Goal: Information Seeking & Learning: Learn about a topic

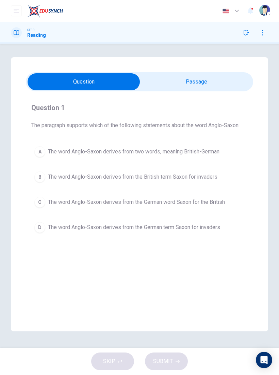
click at [226, 79] on input "checkbox" at bounding box center [83, 81] width 341 height 17
click at [43, 156] on div "A" at bounding box center [39, 151] width 11 height 11
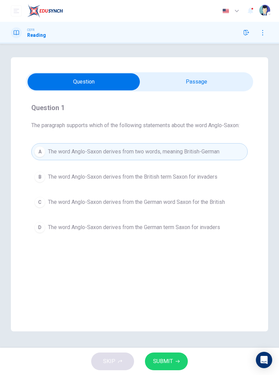
click at [166, 361] on span "SUBMIT" at bounding box center [163, 361] width 20 height 10
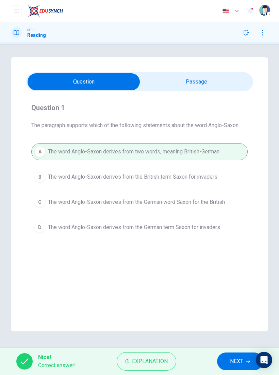
click at [231, 361] on span "NEXT" at bounding box center [236, 361] width 13 height 10
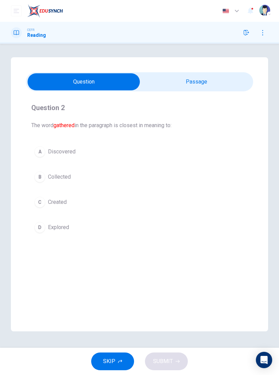
click at [66, 178] on span "Collected" at bounding box center [59, 177] width 23 height 8
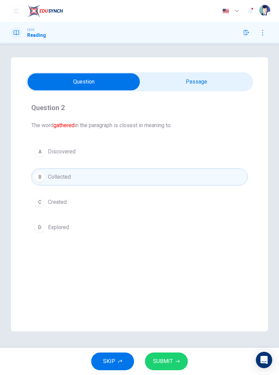
click at [165, 364] on span "SUBMIT" at bounding box center [163, 361] width 20 height 10
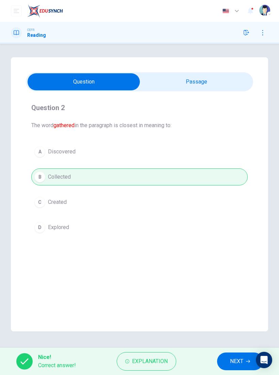
click at [224, 360] on button "NEXT" at bounding box center [240, 361] width 46 height 18
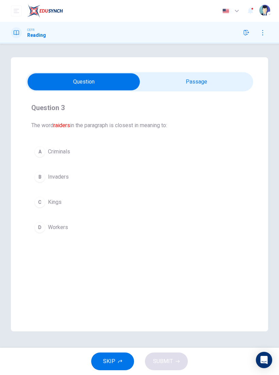
click at [43, 171] on button "B Invaders" at bounding box center [139, 176] width 217 height 17
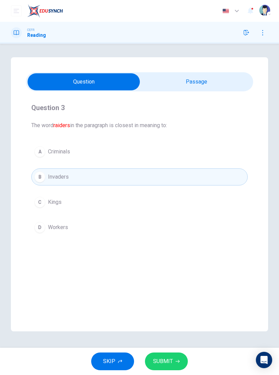
click at [170, 358] on span "SUBMIT" at bounding box center [163, 361] width 20 height 10
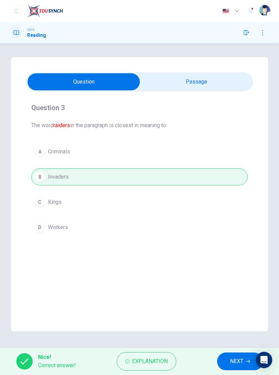
click at [229, 356] on button "NEXT" at bounding box center [240, 361] width 46 height 18
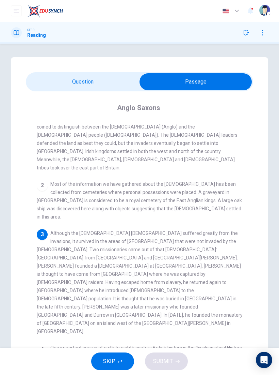
scroll to position [41, 0]
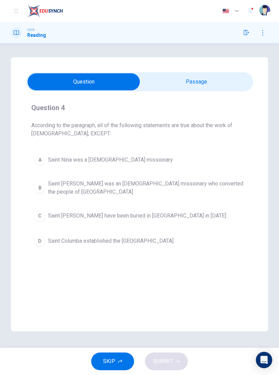
click at [42, 186] on div "B" at bounding box center [39, 187] width 11 height 11
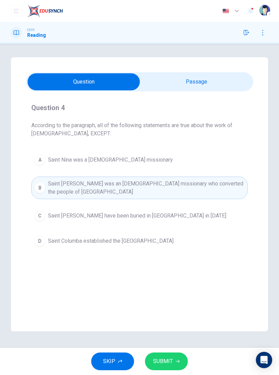
click at [173, 359] on button "SUBMIT" at bounding box center [166, 361] width 43 height 18
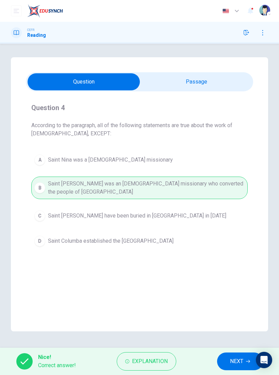
click at [225, 359] on button "NEXT" at bounding box center [240, 361] width 46 height 18
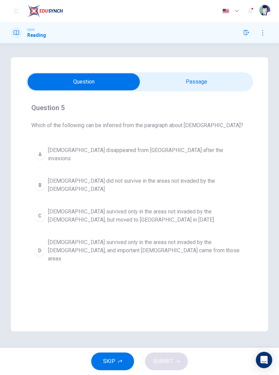
click at [162, 239] on span "[DEMOGRAPHIC_DATA] survived only in the areas not invaded by the [DEMOGRAPHIC_D…" at bounding box center [146, 250] width 197 height 25
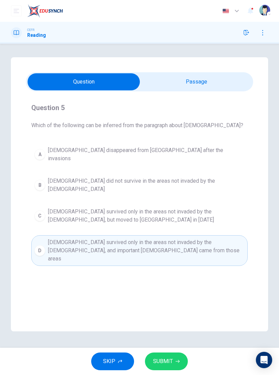
click at [171, 362] on span "SUBMIT" at bounding box center [163, 361] width 20 height 10
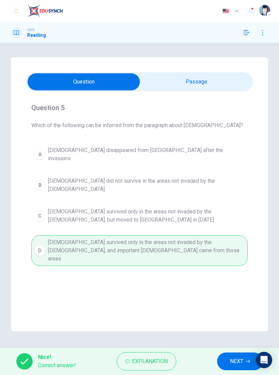
click at [233, 359] on span "NEXT" at bounding box center [236, 361] width 13 height 10
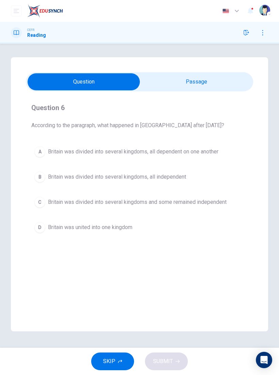
scroll to position [0, 0]
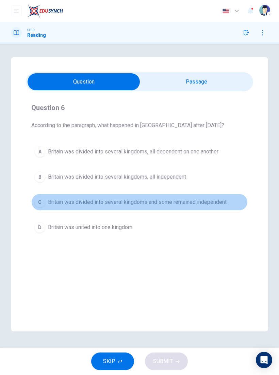
click at [44, 201] on div "C" at bounding box center [39, 201] width 11 height 11
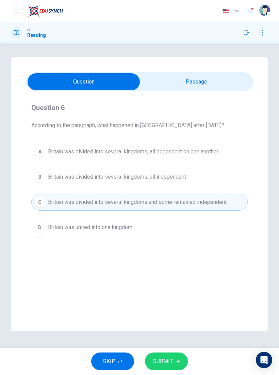
click at [168, 359] on span "SUBMIT" at bounding box center [163, 361] width 20 height 10
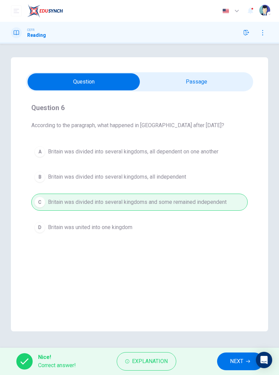
click at [235, 355] on button "NEXT" at bounding box center [240, 361] width 46 height 18
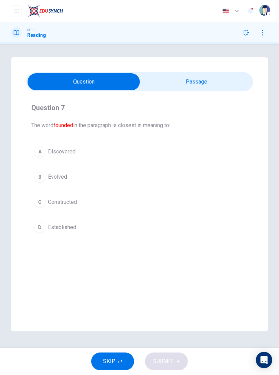
click at [44, 225] on div "D" at bounding box center [39, 227] width 11 height 11
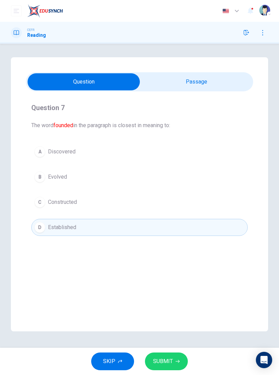
click at [172, 356] on button "SUBMIT" at bounding box center [166, 361] width 43 height 18
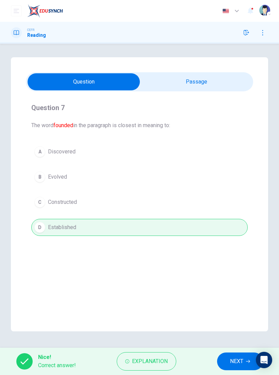
click at [228, 360] on button "NEXT" at bounding box center [240, 361] width 46 height 18
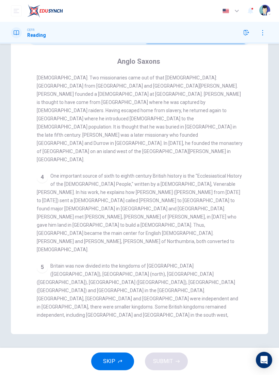
click at [52, 140] on div "1 In the fifth century AD, Britain was being attacked by the [DEMOGRAPHIC_DATA]…" at bounding box center [144, 197] width 215 height 244
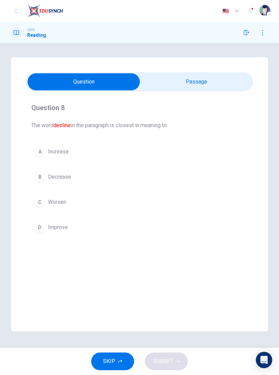
click at [44, 200] on div "C" at bounding box center [39, 201] width 11 height 11
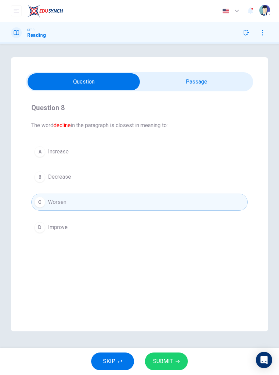
click at [171, 363] on span "SUBMIT" at bounding box center [163, 361] width 20 height 10
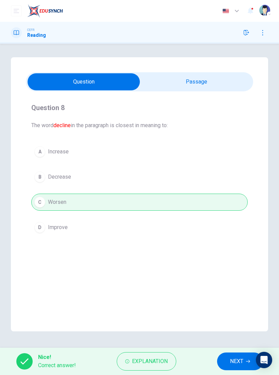
click at [234, 357] on span "NEXT" at bounding box center [236, 361] width 13 height 10
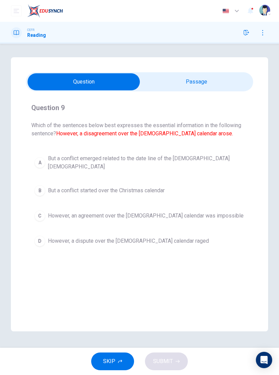
click at [37, 235] on div "D" at bounding box center [39, 240] width 11 height 11
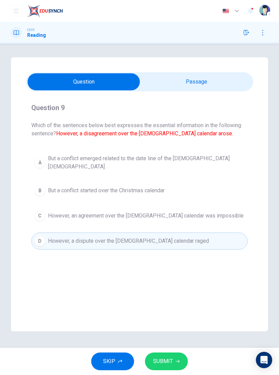
click at [170, 361] on span "SUBMIT" at bounding box center [163, 361] width 20 height 10
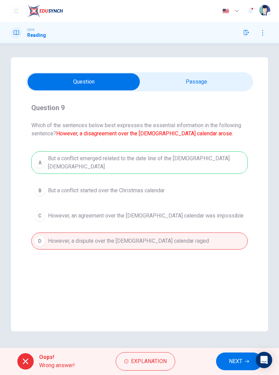
click at [140, 366] on button "Explanation" at bounding box center [146, 361] width 60 height 18
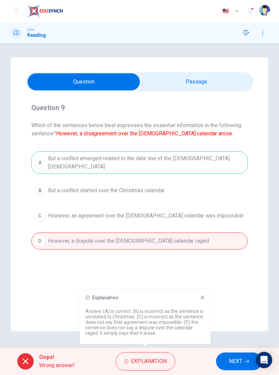
click at [227, 358] on button "NEXT" at bounding box center [239, 361] width 46 height 18
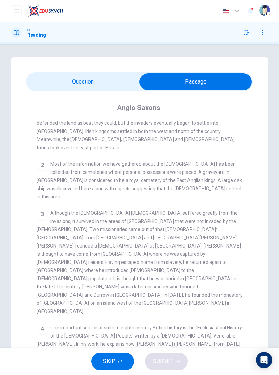
scroll to position [68, 0]
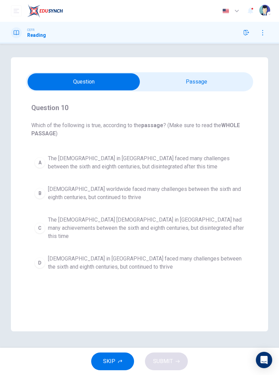
click at [39, 257] on div "D" at bounding box center [39, 262] width 11 height 11
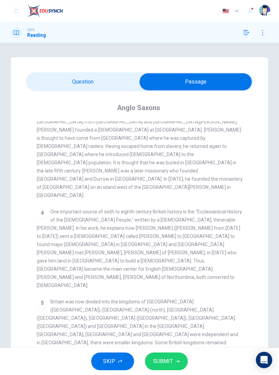
click at [30, 174] on div "[DEMOGRAPHIC_DATA] 1 In the fifth century AD, Britain was being attacked by the…" at bounding box center [139, 233] width 227 height 285
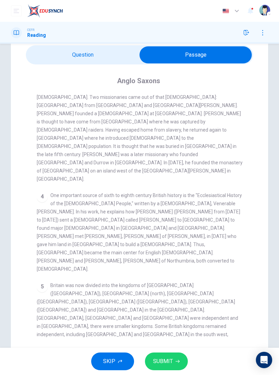
scroll to position [33, 0]
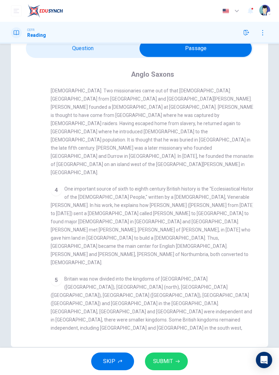
checkbox input "false"
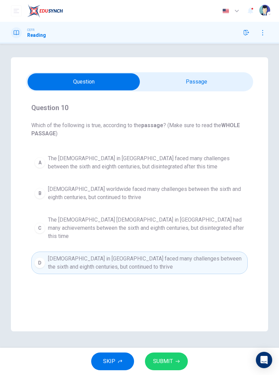
click at [163, 359] on span "SUBMIT" at bounding box center [163, 361] width 20 height 10
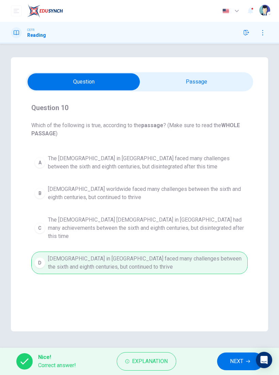
click at [223, 357] on button "NEXT" at bounding box center [240, 361] width 46 height 18
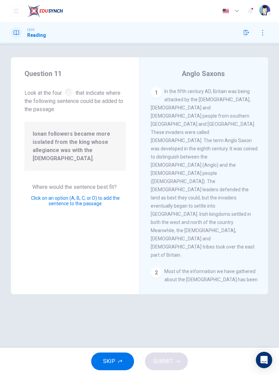
scroll to position [504, 0]
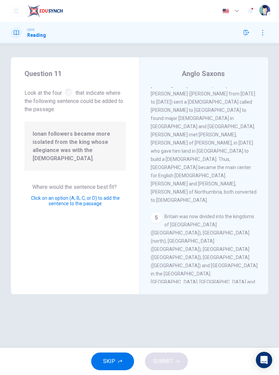
click at [181, 357] on button "SUBMIT" at bounding box center [166, 361] width 43 height 18
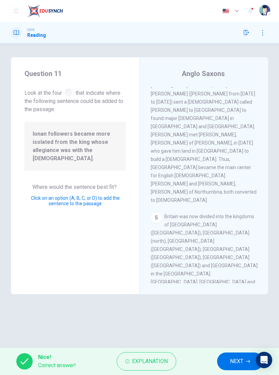
click at [237, 355] on button "NEXT" at bounding box center [240, 361] width 46 height 18
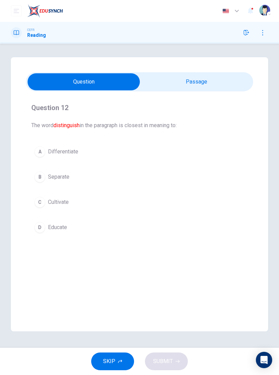
click at [40, 151] on div "A" at bounding box center [39, 151] width 11 height 11
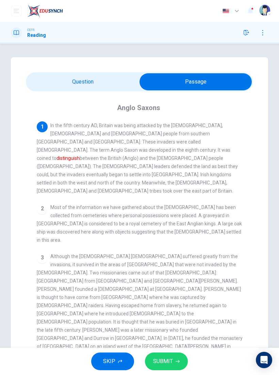
checkbox input "false"
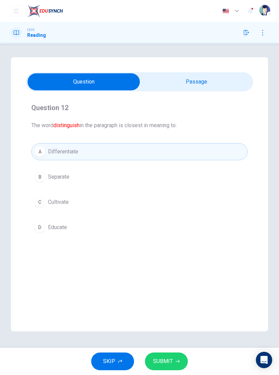
click at [162, 356] on span "SUBMIT" at bounding box center [163, 361] width 20 height 10
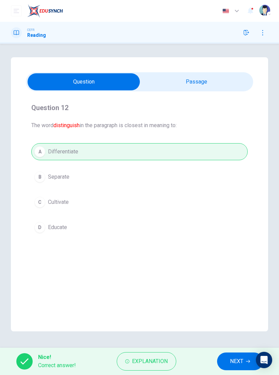
click at [235, 355] on button "NEXT" at bounding box center [240, 361] width 46 height 18
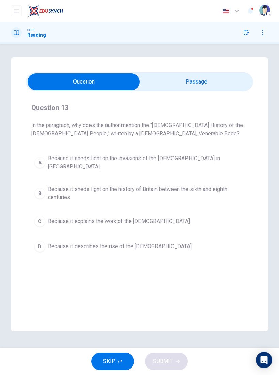
click at [38, 189] on div "B" at bounding box center [39, 193] width 11 height 11
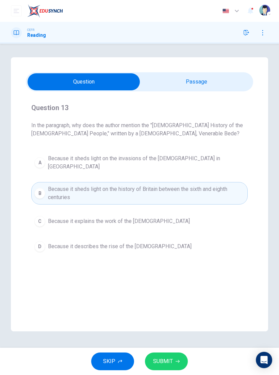
click at [174, 356] on button "SUBMIT" at bounding box center [166, 361] width 43 height 18
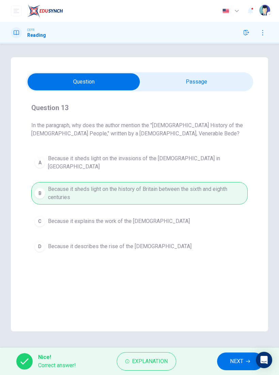
click at [234, 353] on button "NEXT" at bounding box center [240, 361] width 46 height 18
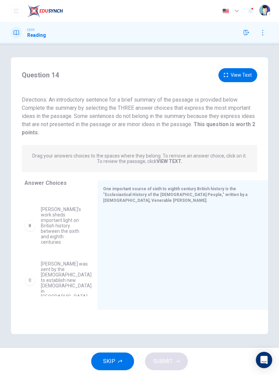
scroll to position [45, 0]
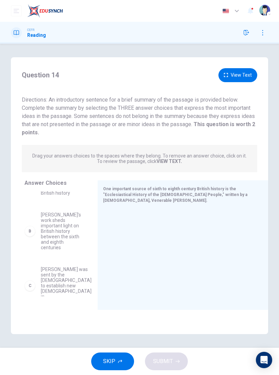
click at [247, 77] on button "View Text" at bounding box center [238, 75] width 39 height 14
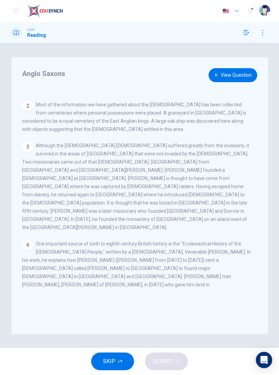
scroll to position [74, 0]
click at [228, 77] on button "View Question" at bounding box center [233, 75] width 49 height 14
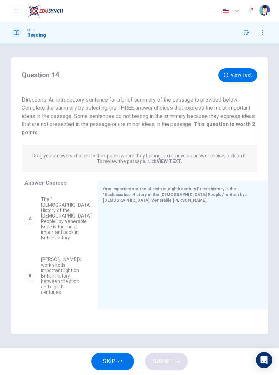
scroll to position [0, 0]
click at [86, 252] on div "[PERSON_NAME] was sent by the [DEMOGRAPHIC_DATA] to establish new [DEMOGRAPHIC_…" at bounding box center [56, 276] width 62 height 49
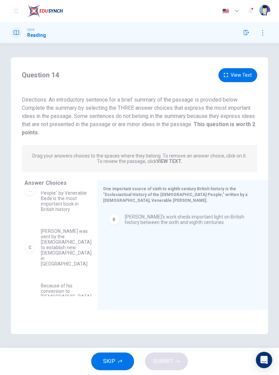
scroll to position [29, 0]
click at [242, 76] on button "View Text" at bounding box center [238, 75] width 39 height 14
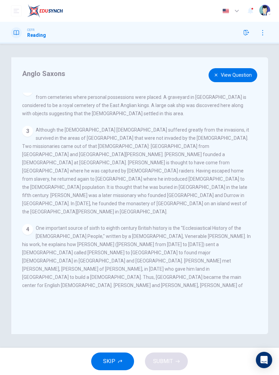
scroll to position [96, 0]
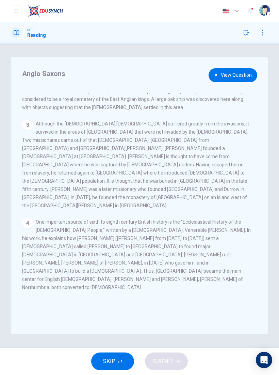
click at [217, 78] on button "View Question" at bounding box center [233, 75] width 49 height 14
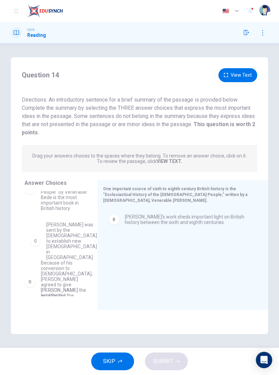
click at [46, 225] on div "A The "[DEMOGRAPHIC_DATA] History of the [DEMOGRAPHIC_DATA] People" by Venerabl…" at bounding box center [56, 214] width 62 height 105
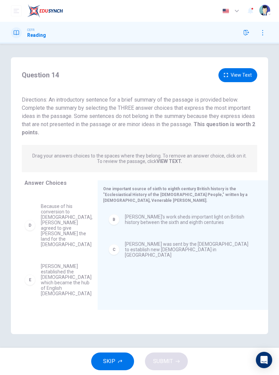
scroll to position [57, 0]
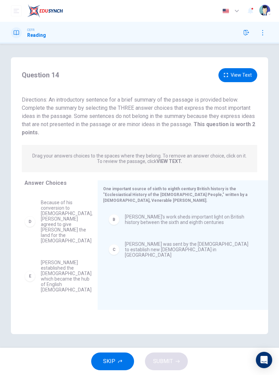
click at [238, 68] on button "View Text" at bounding box center [238, 75] width 39 height 14
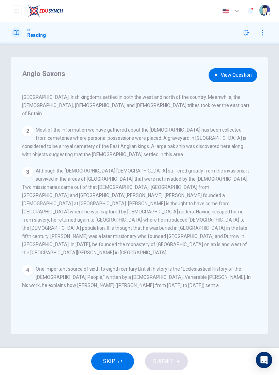
scroll to position [49, 0]
click at [242, 75] on button "View Question" at bounding box center [233, 75] width 49 height 14
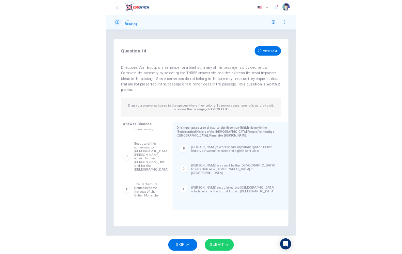
scroll to position [37, 0]
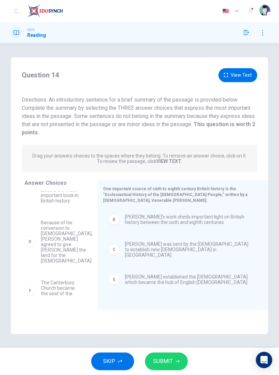
click at [176, 358] on button "SUBMIT" at bounding box center [166, 361] width 43 height 18
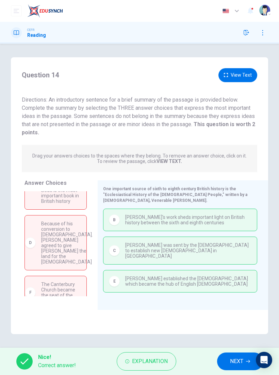
click at [231, 361] on span "NEXT" at bounding box center [236, 361] width 13 height 10
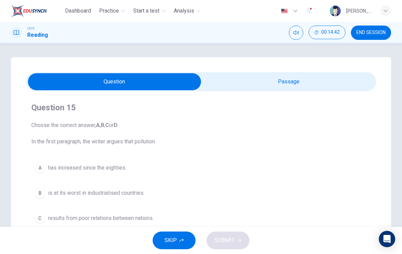
click at [279, 34] on span "END SESSION" at bounding box center [370, 32] width 29 height 5
